Goal: Task Accomplishment & Management: Manage account settings

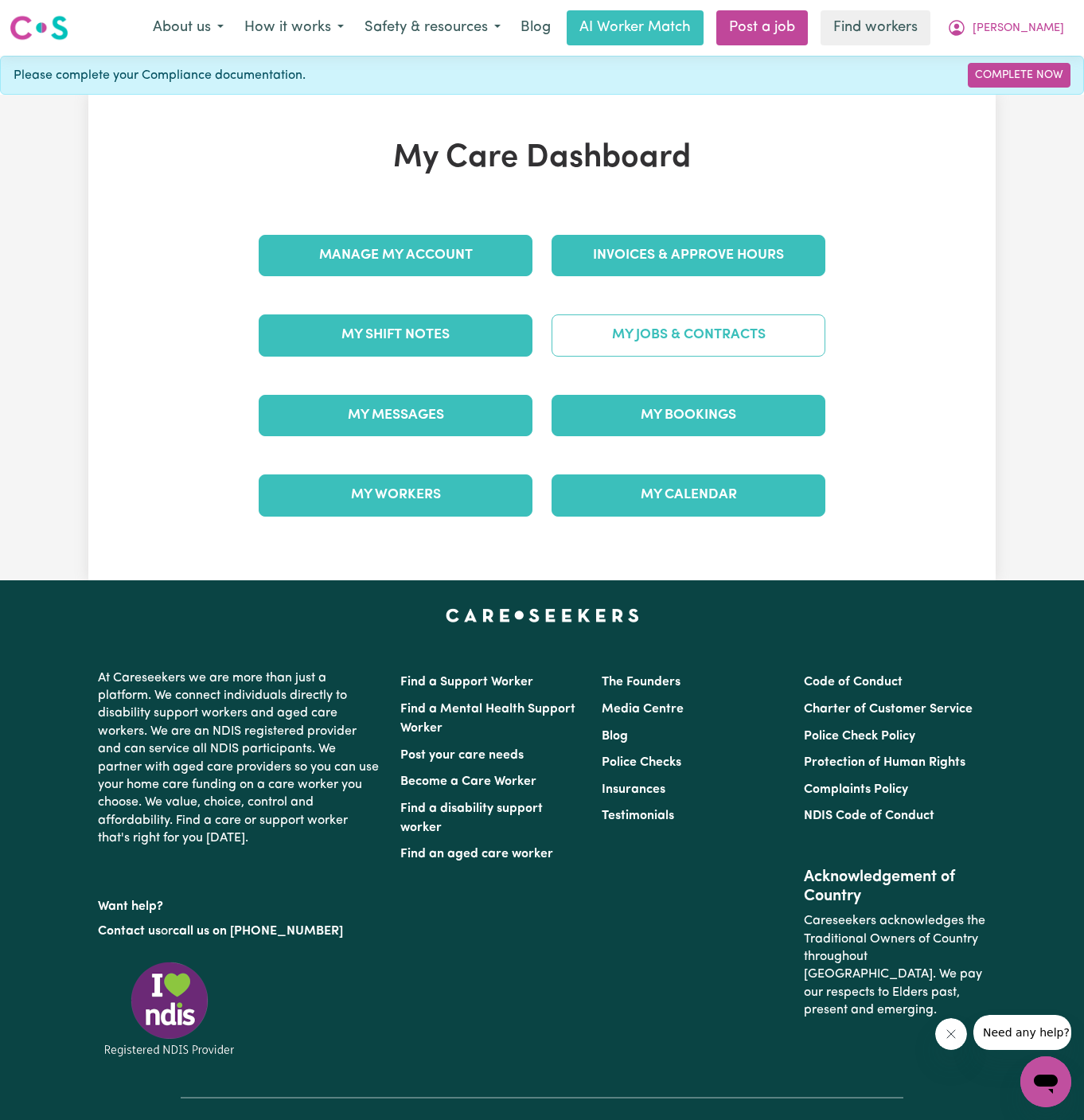
click at [766, 343] on link "My Jobs & Contracts" at bounding box center [689, 335] width 274 height 41
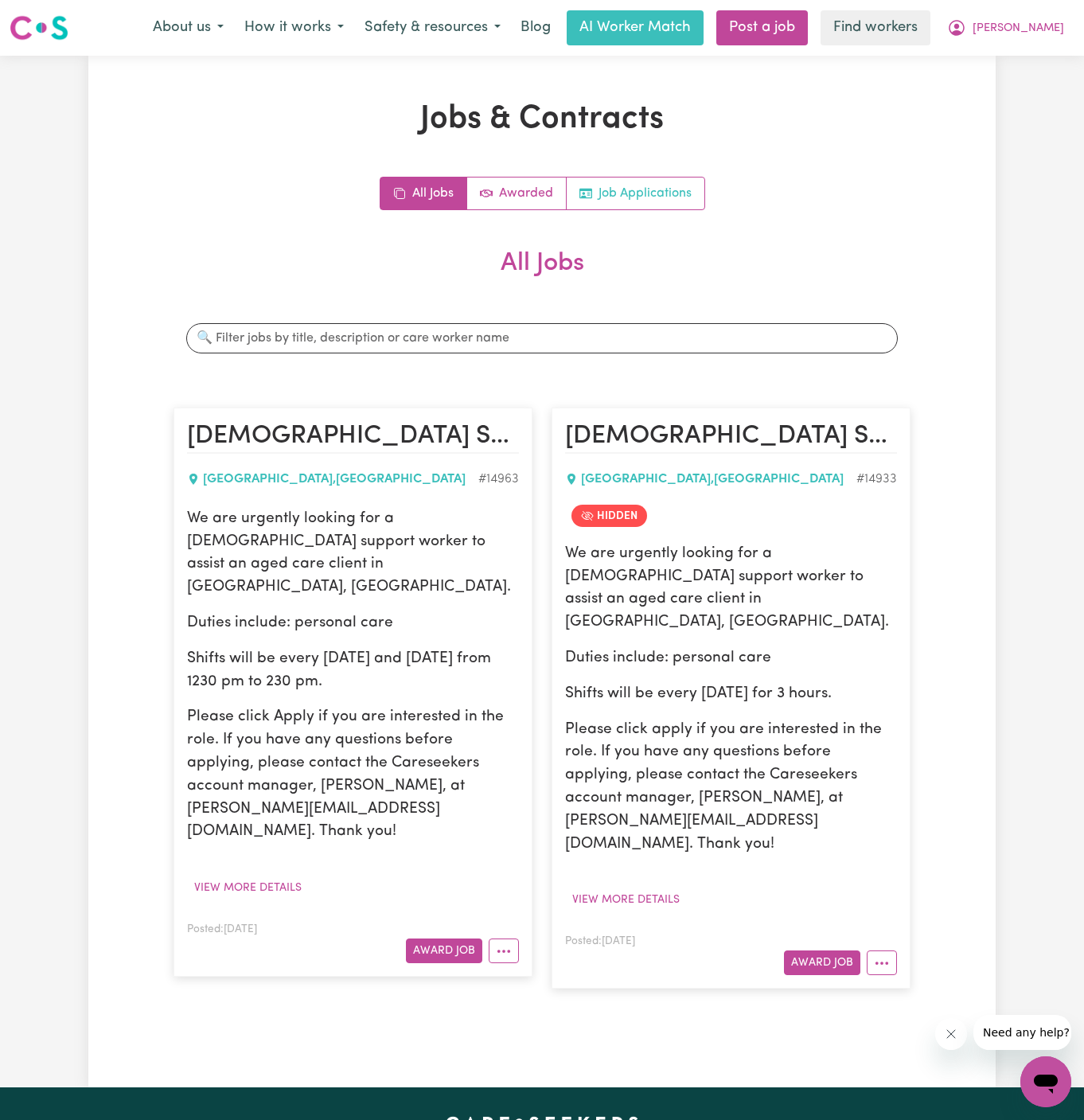
click at [669, 195] on link "Job Applications" at bounding box center [635, 193] width 138 height 32
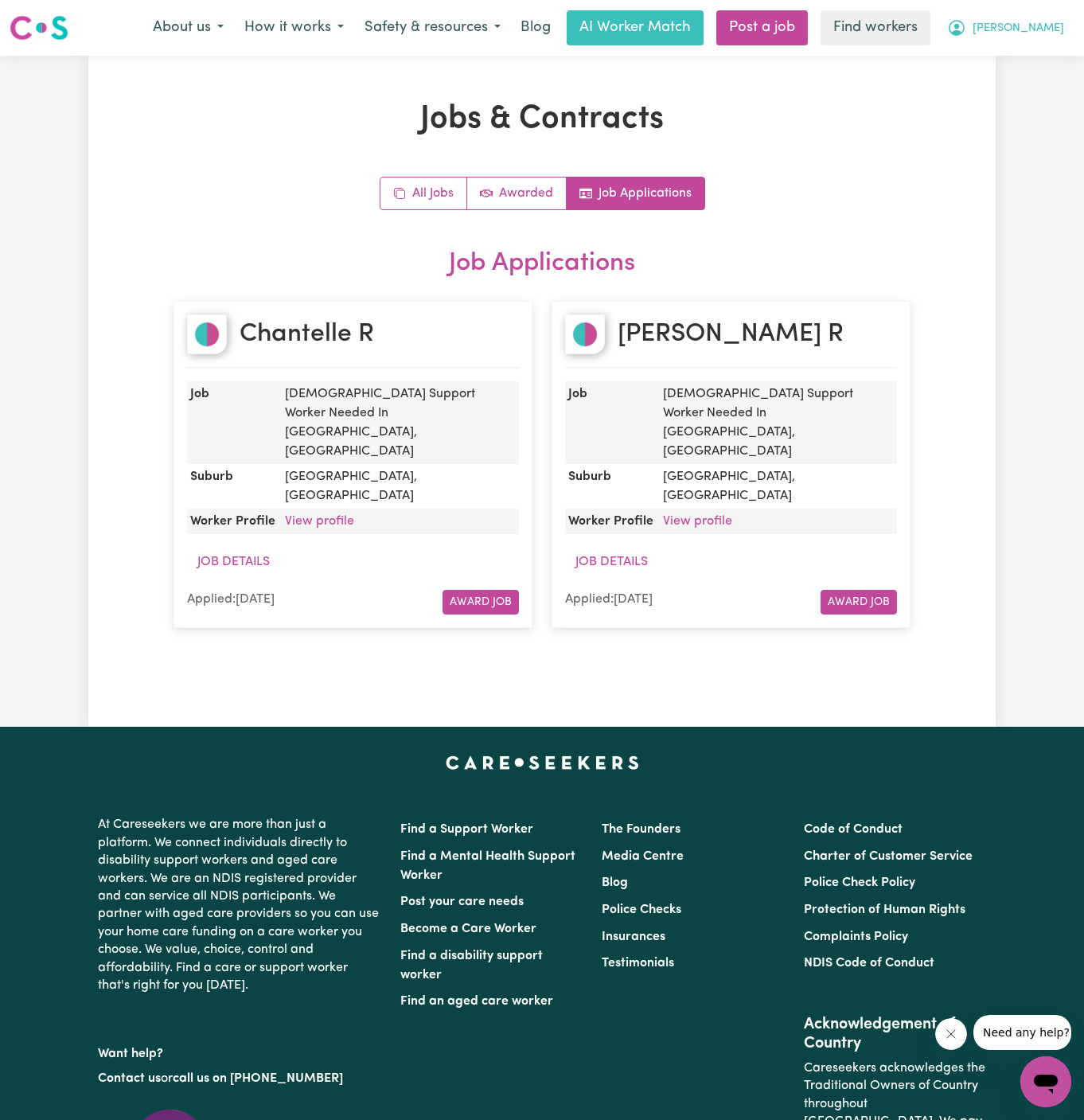
click at [1042, 24] on span "[PERSON_NAME]" at bounding box center [1019, 28] width 91 height 17
click at [1040, 54] on link "My Dashboard" at bounding box center [1011, 62] width 126 height 30
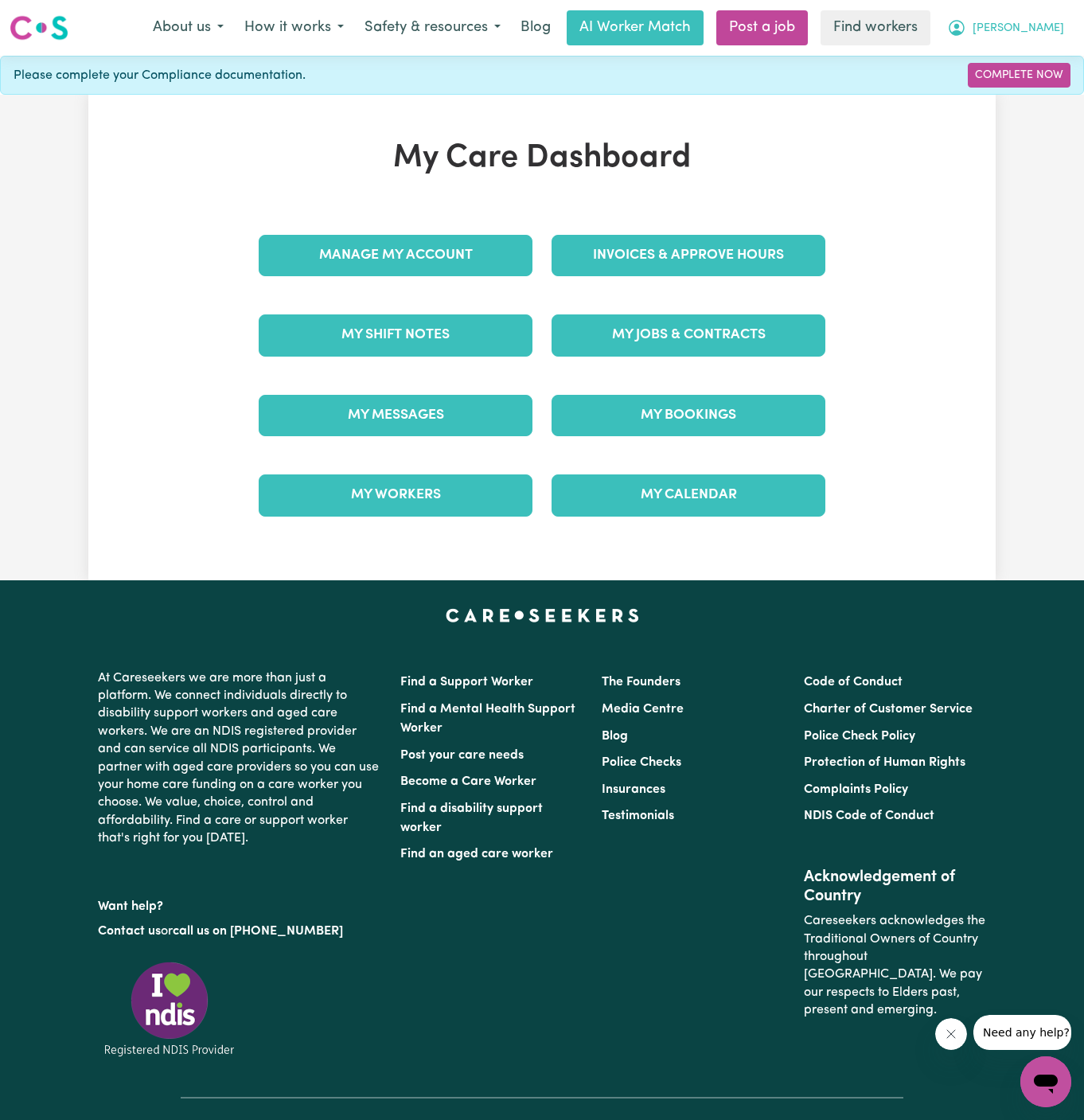
click at [1050, 33] on span "[PERSON_NAME]" at bounding box center [1019, 28] width 91 height 17
click at [1045, 91] on link "Logout" at bounding box center [1011, 91] width 126 height 30
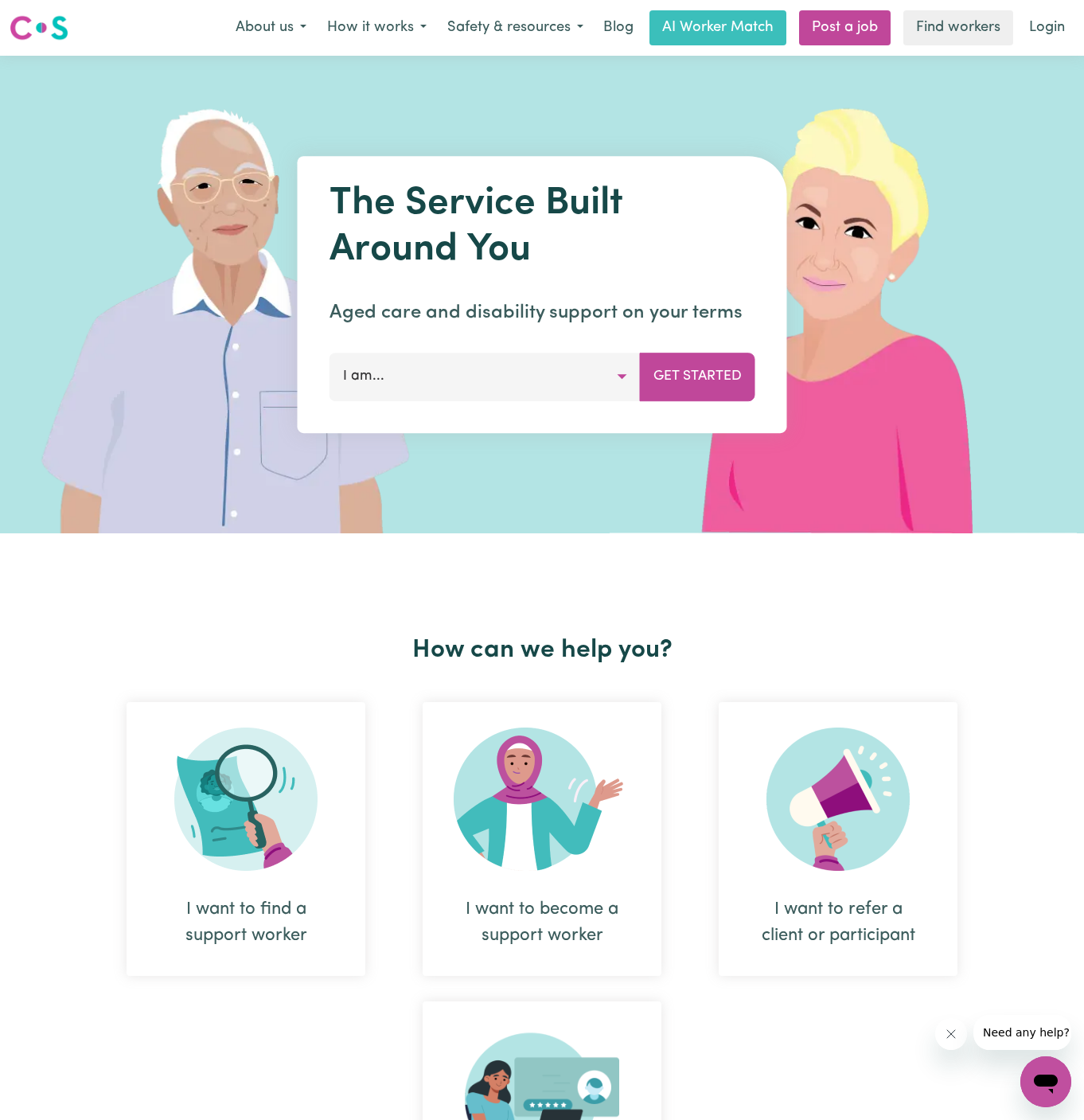
click at [1052, 5] on nav "Menu About us How it works Safety & resources Blog AI Worker Match Post a job F…" at bounding box center [542, 28] width 1084 height 56
click at [1052, 21] on link "Login" at bounding box center [1048, 28] width 55 height 35
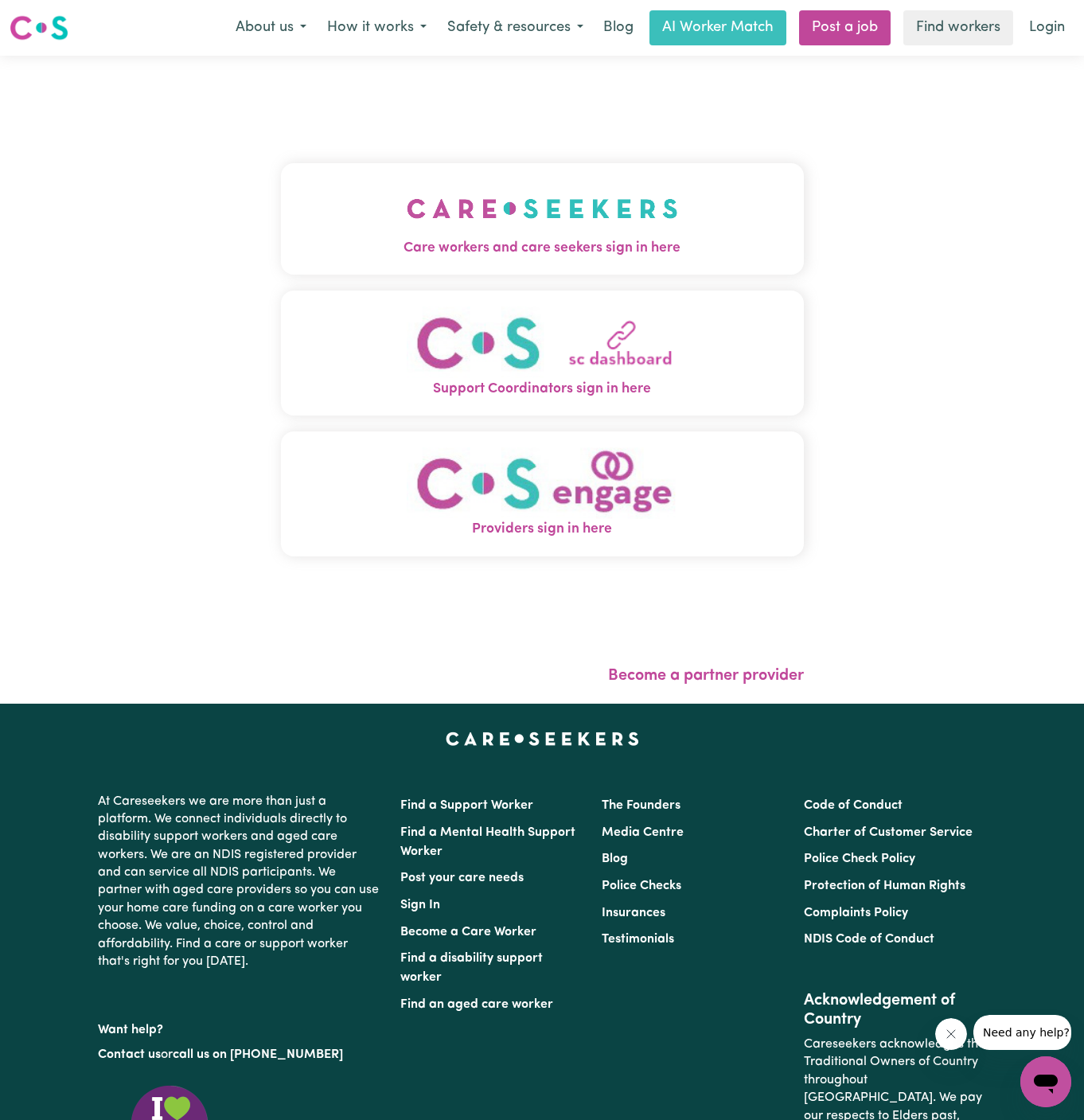
click at [552, 264] on button "Care workers and care seekers sign in here" at bounding box center [542, 219] width 523 height 111
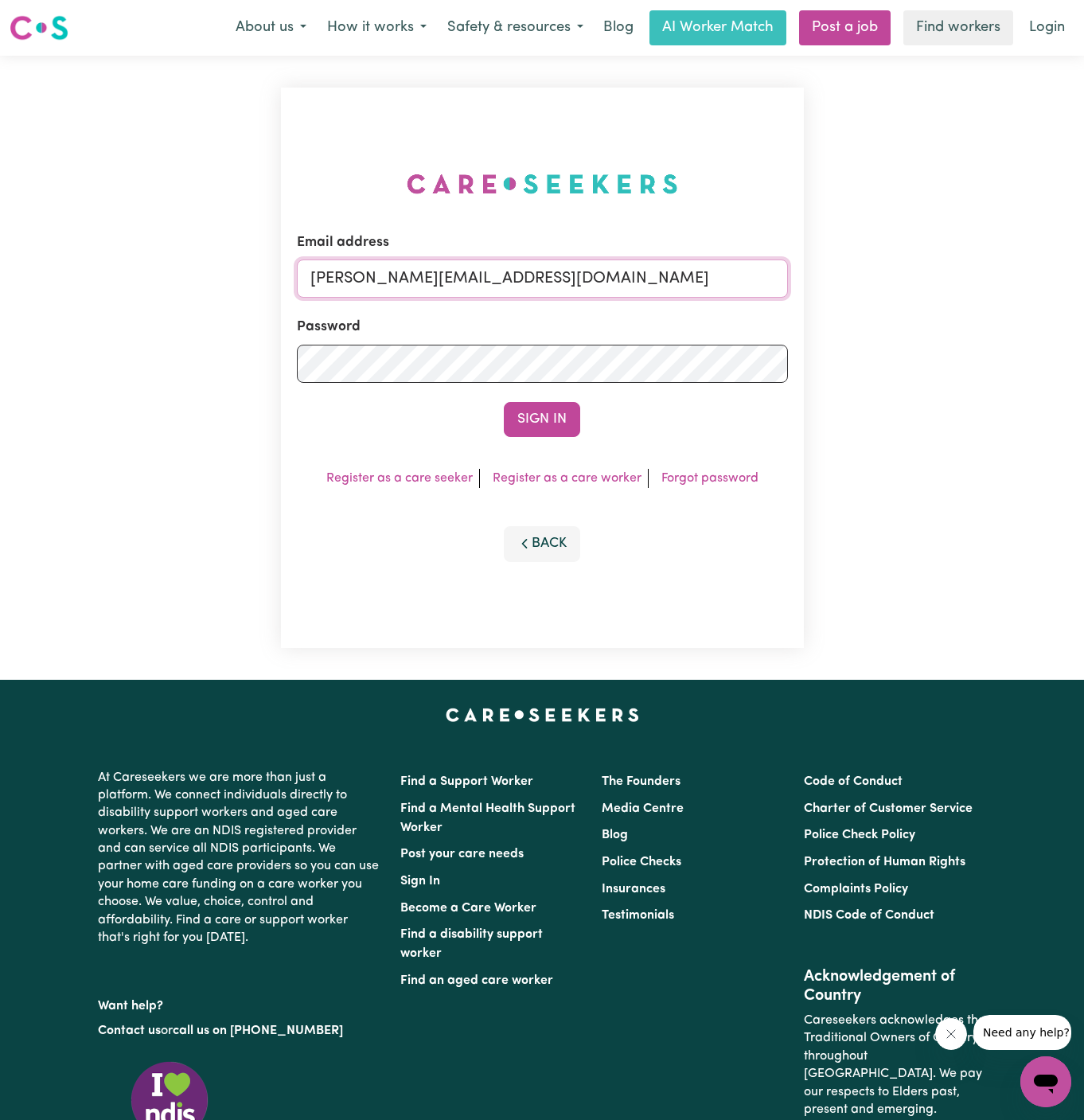
click at [653, 285] on input "[PERSON_NAME][EMAIL_ADDRESS][DOMAIN_NAME]" at bounding box center [542, 278] width 492 height 38
drag, startPoint x: 393, startPoint y: 275, endPoint x: 917, endPoint y: 315, distance: 525.5
click at [917, 315] on div "Email address [EMAIL_ADDRESS][DOMAIN_NAME] Password Sign In Register as a care …" at bounding box center [542, 368] width 1084 height 624
type input "superuser~[EMAIL_ADDRESS][DOMAIN_NAME]"
click at [504, 402] on button "Sign In" at bounding box center [542, 419] width 77 height 35
